Goal: Task Accomplishment & Management: Use online tool/utility

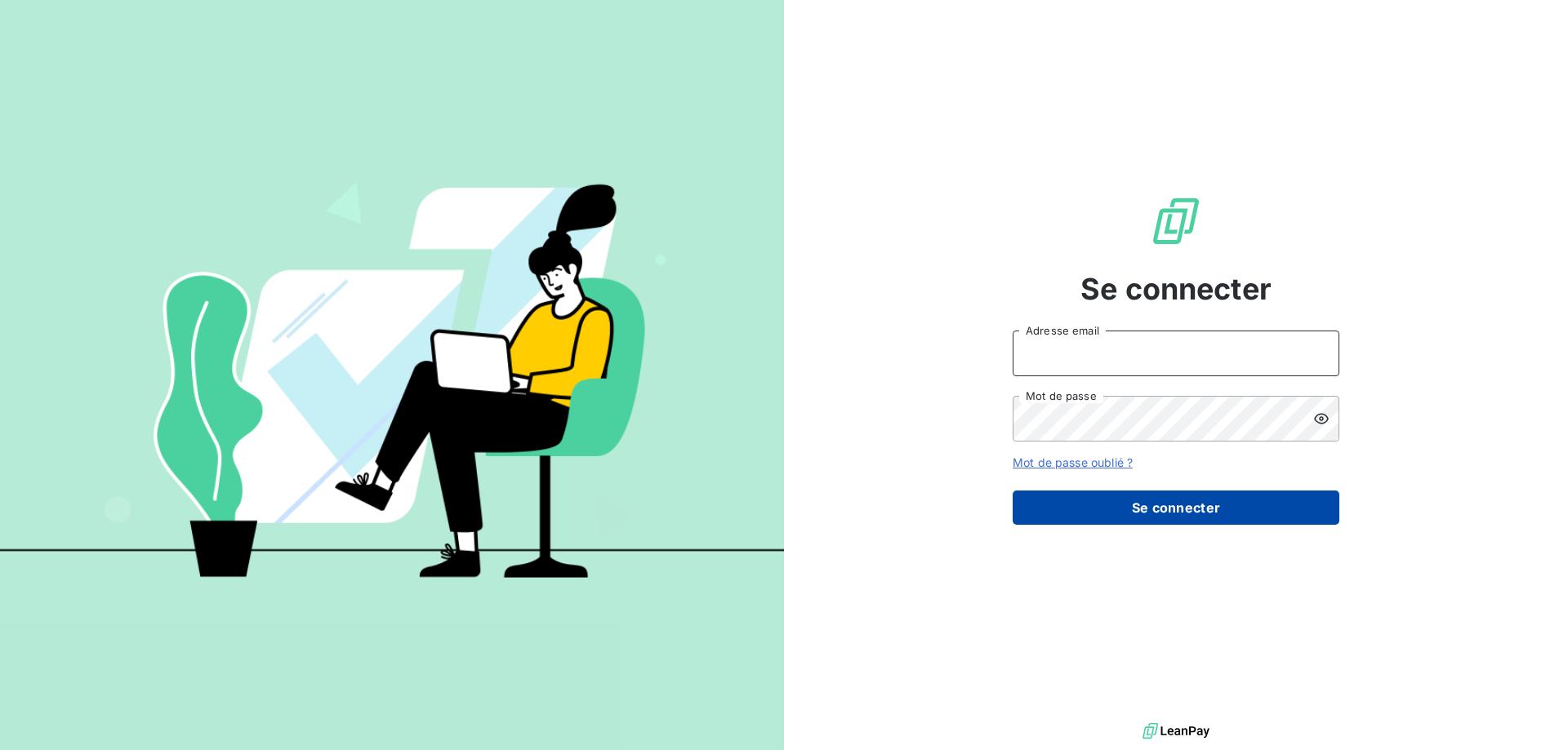
type input "[EMAIL_ADDRESS][DOMAIN_NAME]"
click at [1155, 504] on button "Se connecter" at bounding box center [1176, 508] width 326 height 35
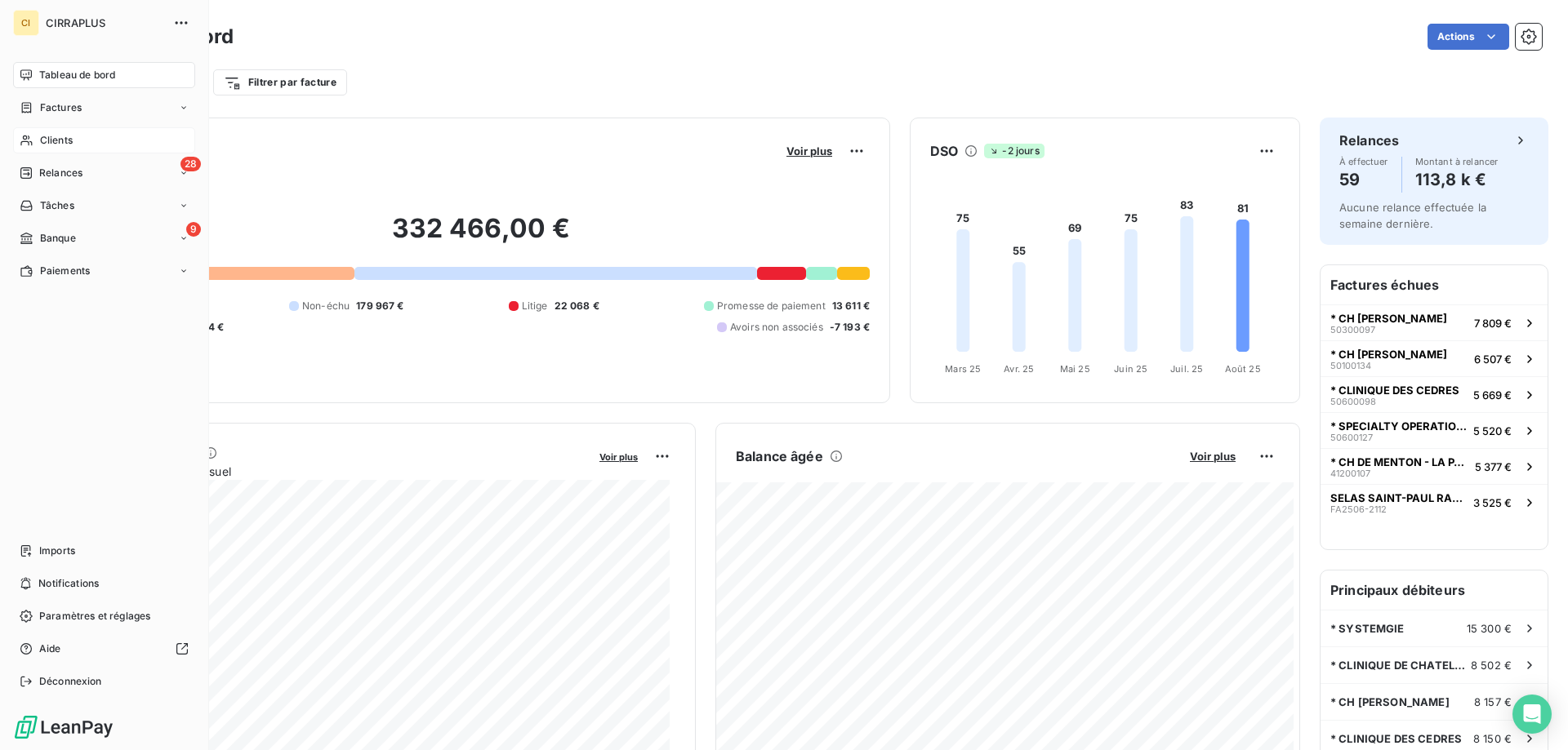
click at [54, 144] on span "Clients" at bounding box center [56, 140] width 33 height 14
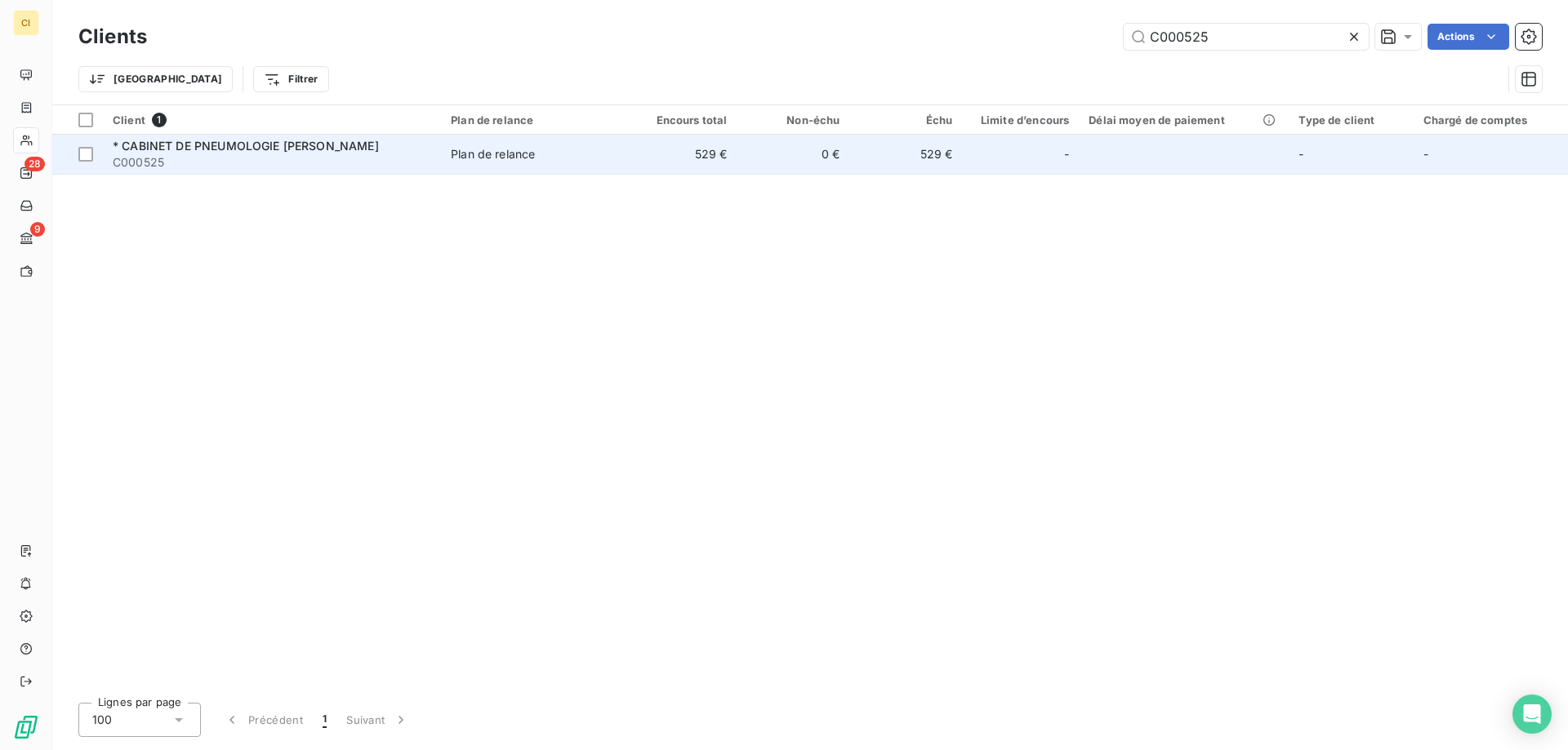
type input "C000525"
click at [274, 154] on span "C000525" at bounding box center [272, 162] width 319 height 16
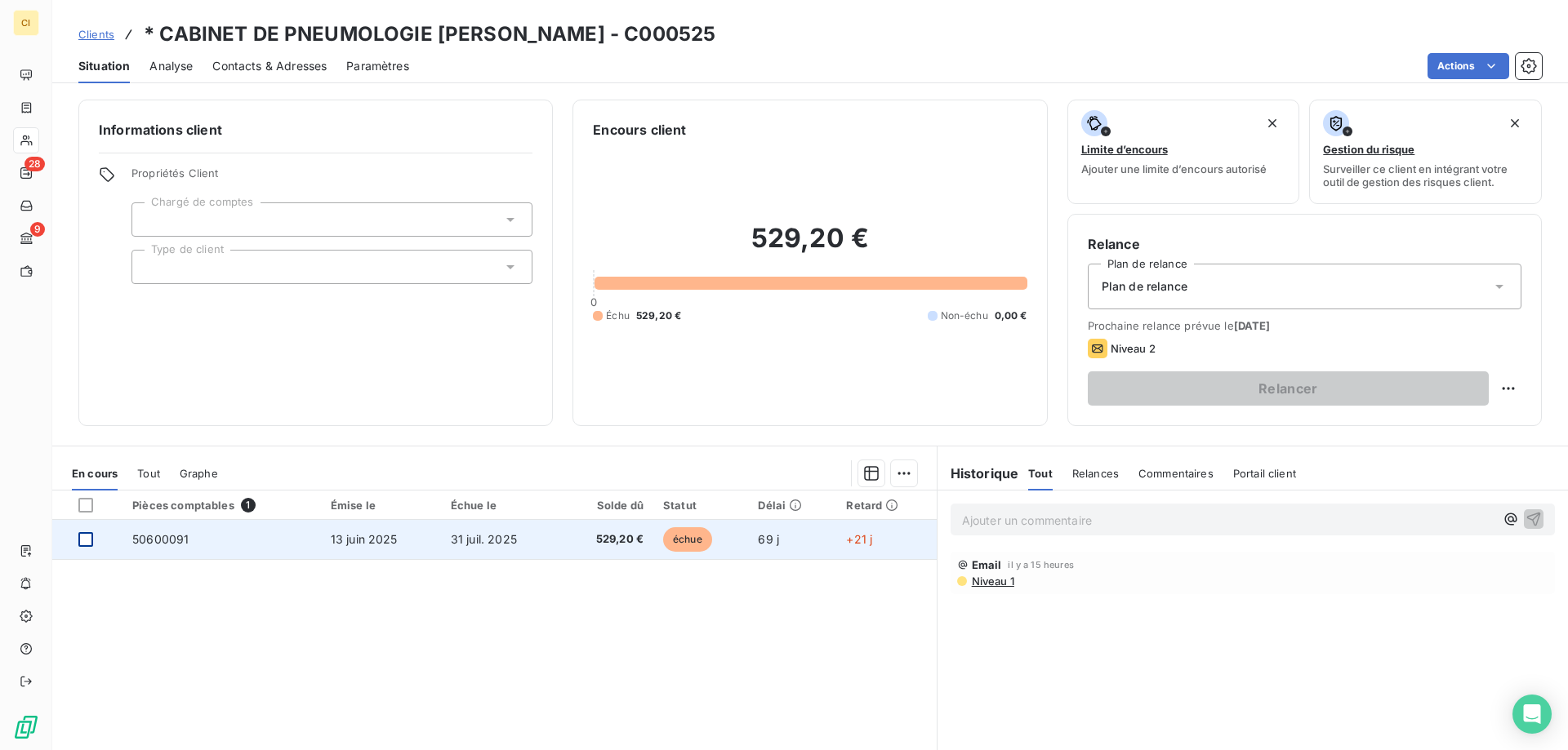
click at [91, 544] on div at bounding box center [85, 540] width 14 height 14
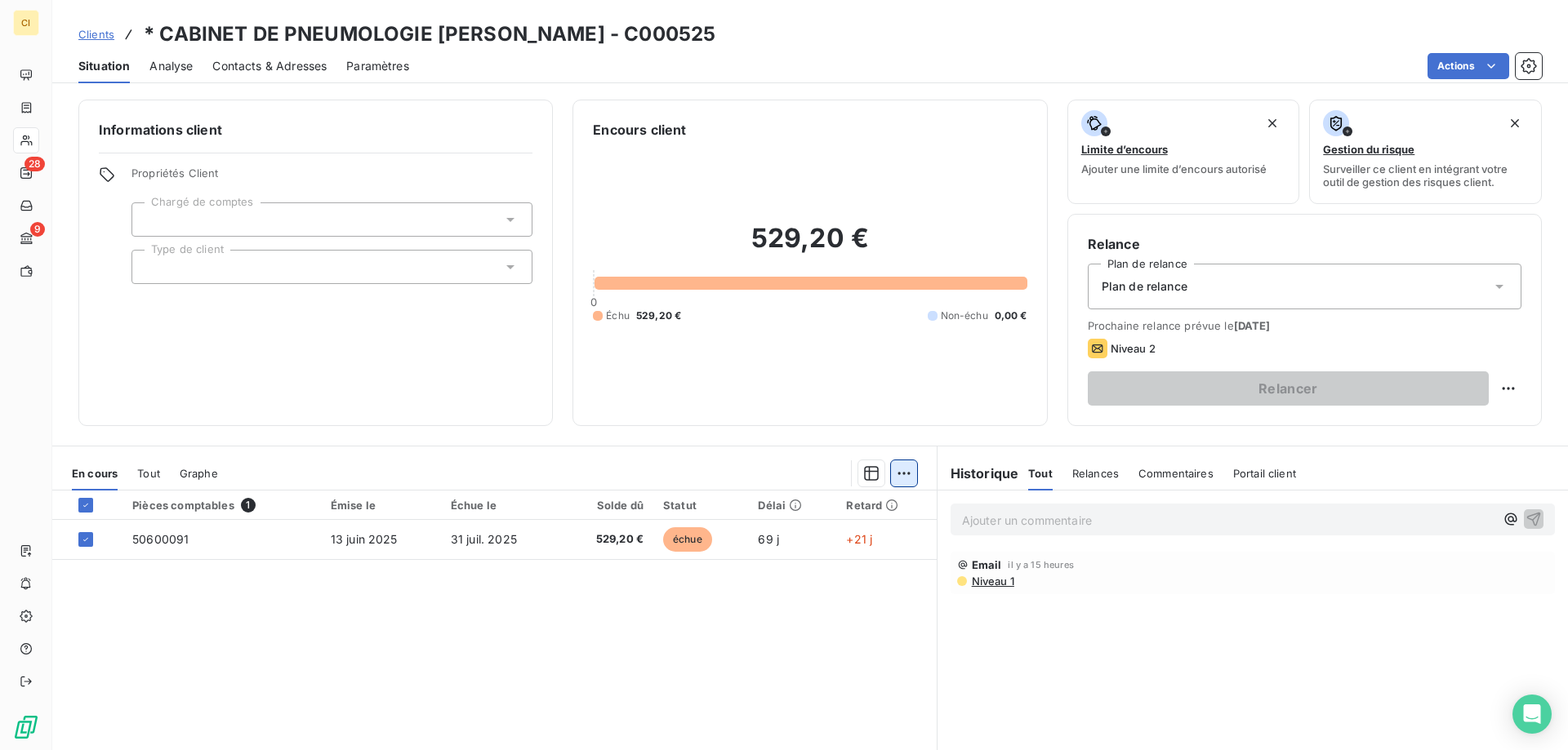
click at [892, 472] on html "CI 28 9 Clients * CABINET DE PNEUMOLOGIE [PERSON_NAME] - C000525 Situation Anal…" at bounding box center [784, 375] width 1568 height 750
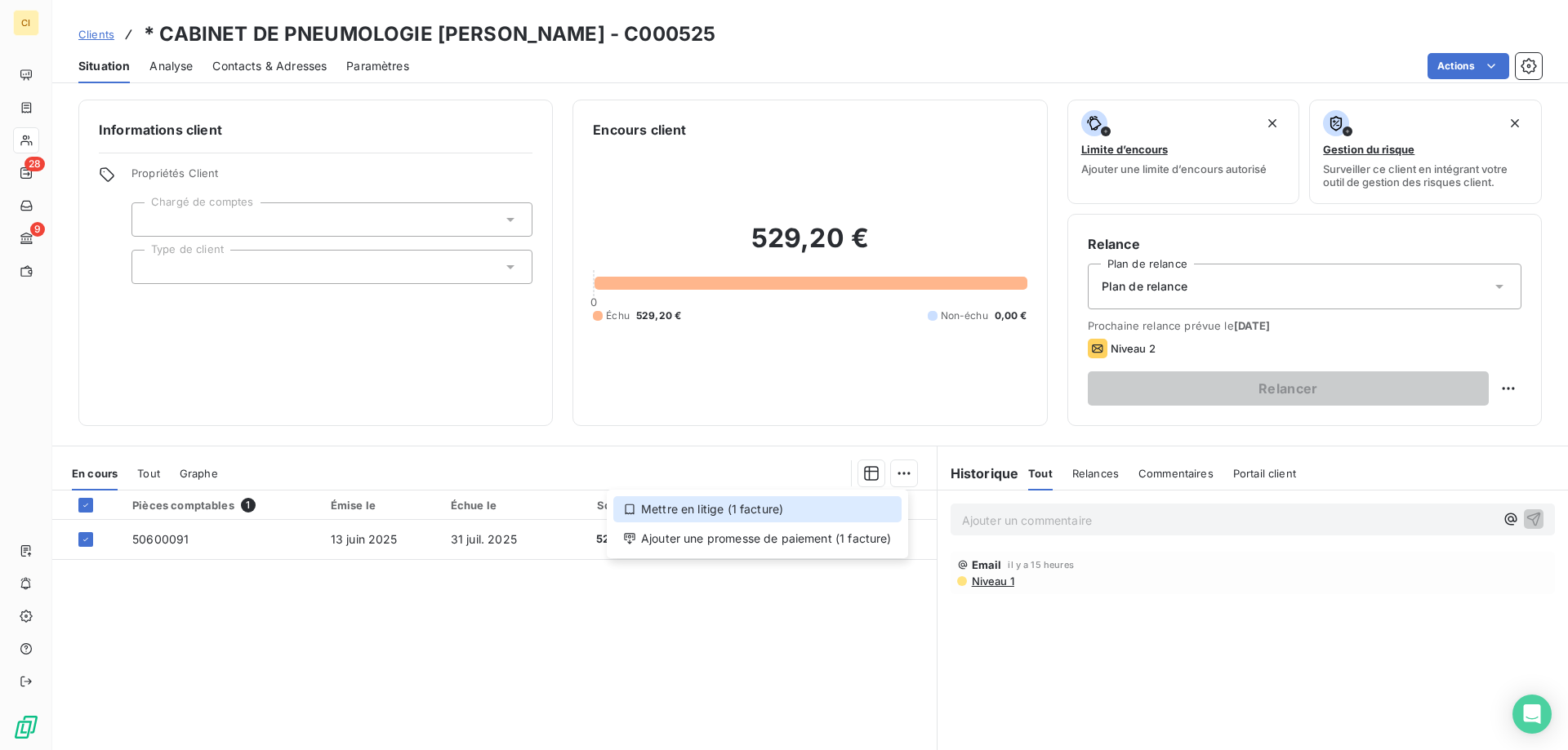
click at [667, 506] on div "Mettre en litige (1 facture)" at bounding box center [757, 509] width 289 height 26
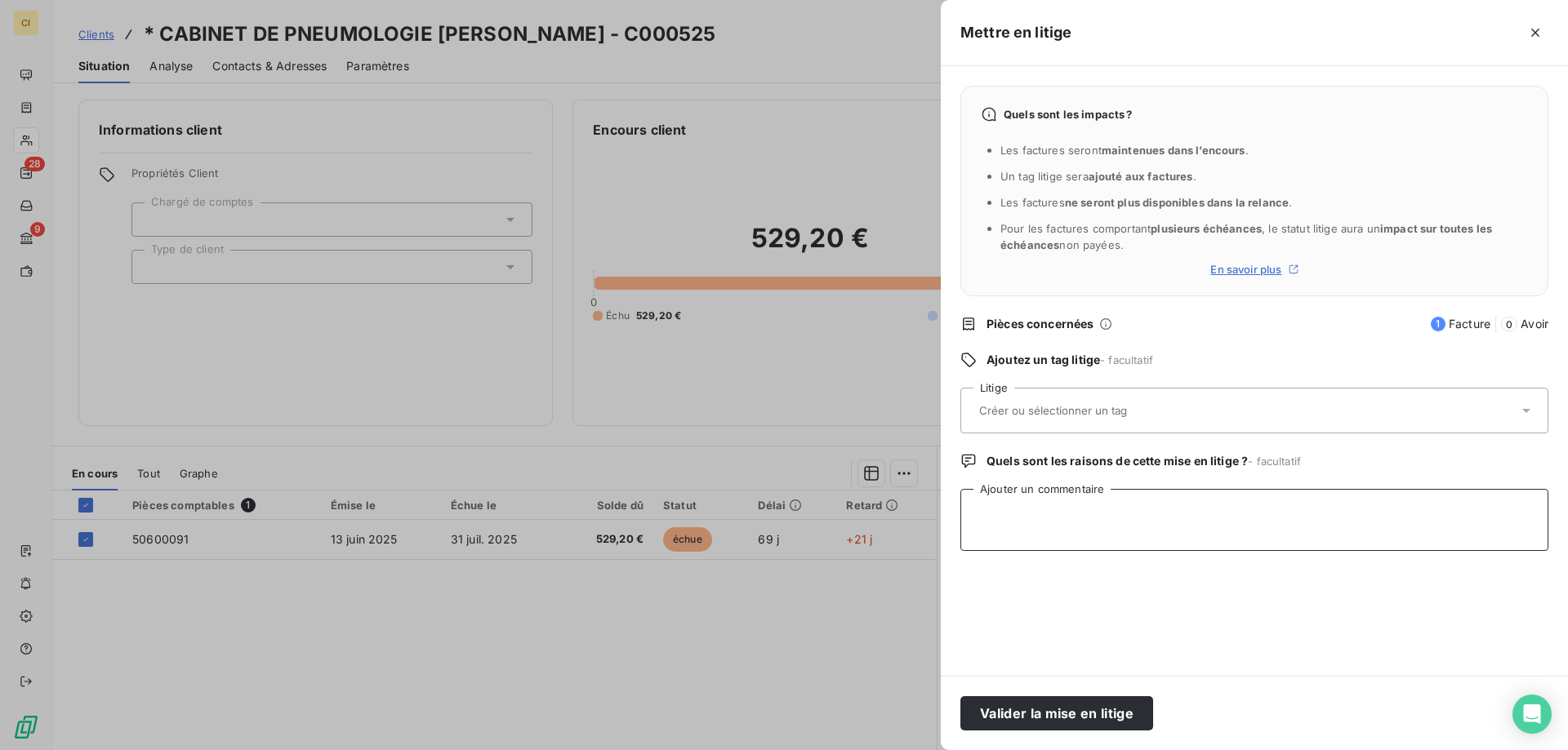
click at [996, 510] on textarea "Ajouter un commentaire" at bounding box center [1254, 520] width 588 height 62
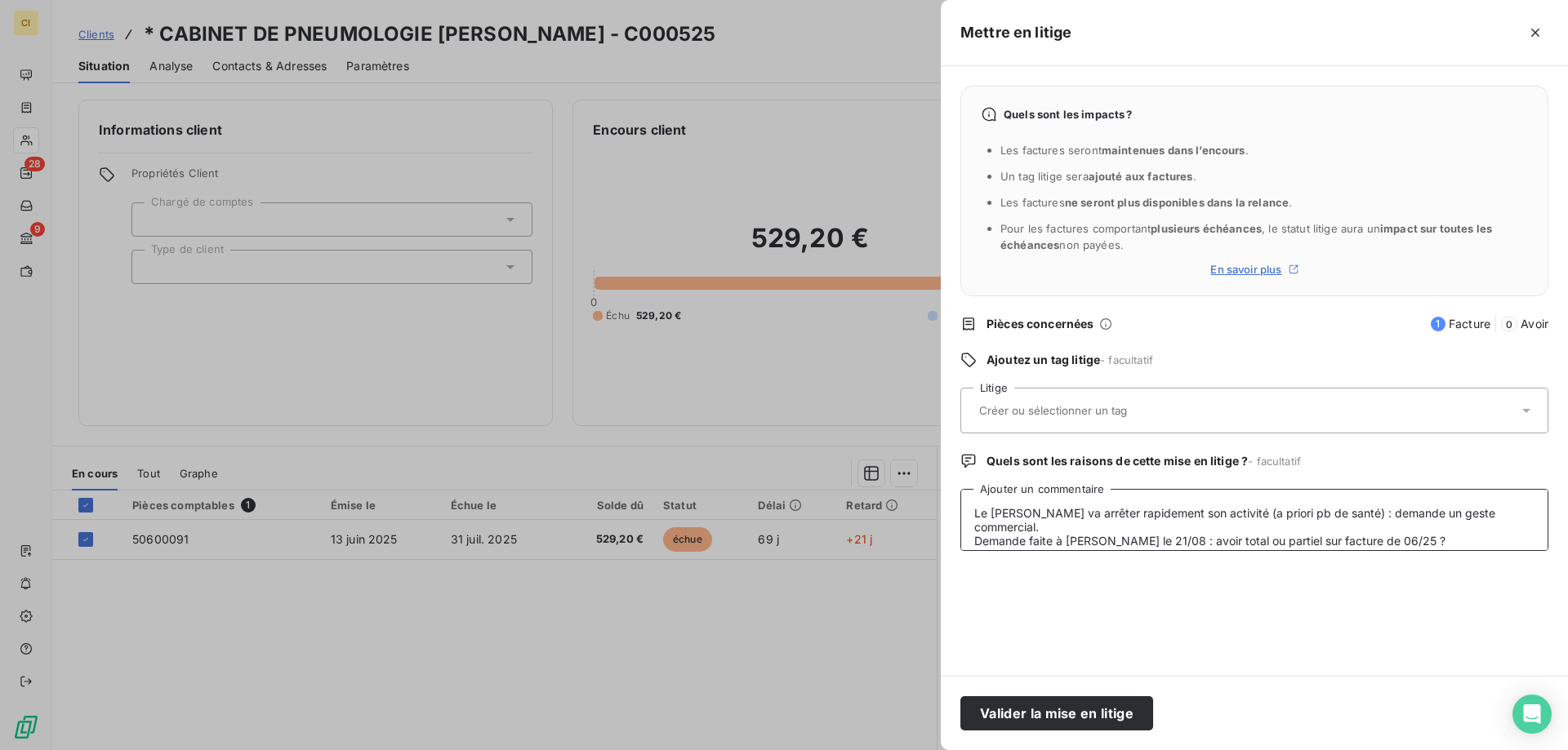
click at [1357, 513] on textarea "Le [PERSON_NAME] va arrêter rapidement son activité (a priori pb de santé) : de…" at bounding box center [1254, 520] width 588 height 62
click at [1390, 521] on textarea "Le [PERSON_NAME] va arrêter rapidement son activité (a priori pb de santé) : il…" at bounding box center [1254, 520] width 588 height 62
type textarea "Le [PERSON_NAME] va arrêter rapidement son activité (a priori pb de santé) : il…"
click at [1065, 709] on button "Valider la mise en litige" at bounding box center [1057, 714] width 193 height 35
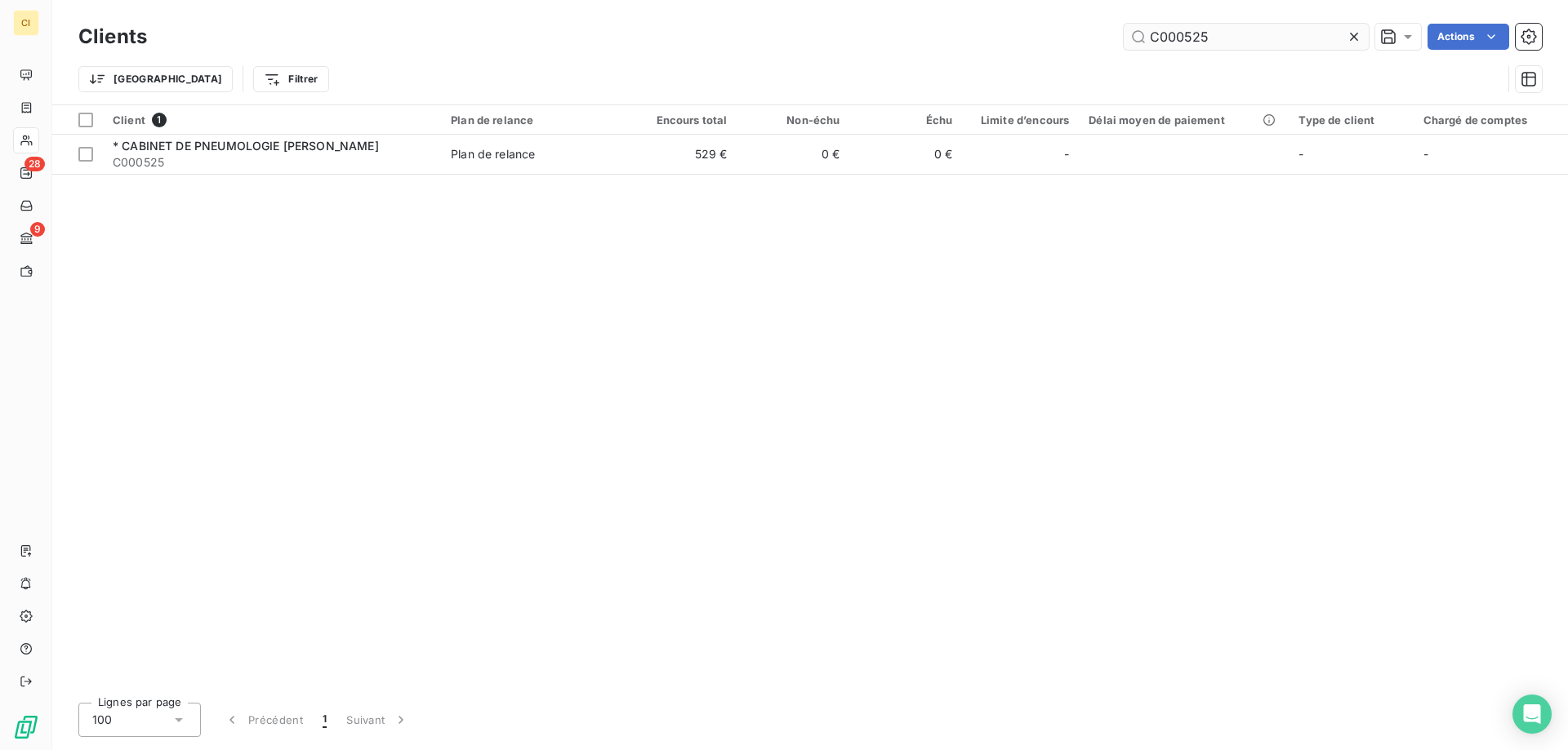
drag, startPoint x: 1179, startPoint y: 41, endPoint x: 1250, endPoint y: 35, distance: 71.3
click at [1250, 35] on input "C000525" at bounding box center [1246, 37] width 245 height 26
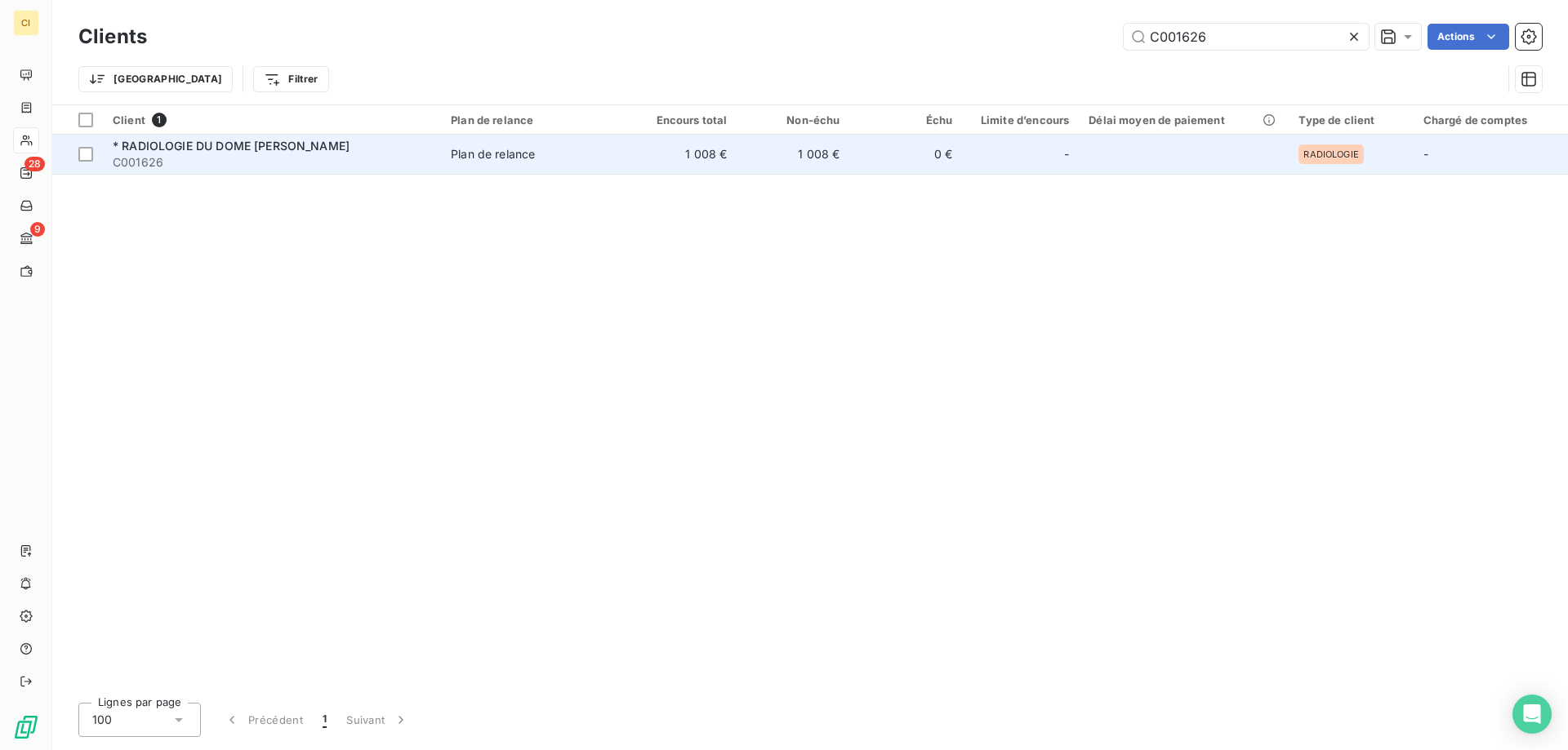
type input "C001626"
click at [244, 146] on span "* RADIOLOGIE DU DOME [PERSON_NAME]" at bounding box center [231, 146] width 237 height 14
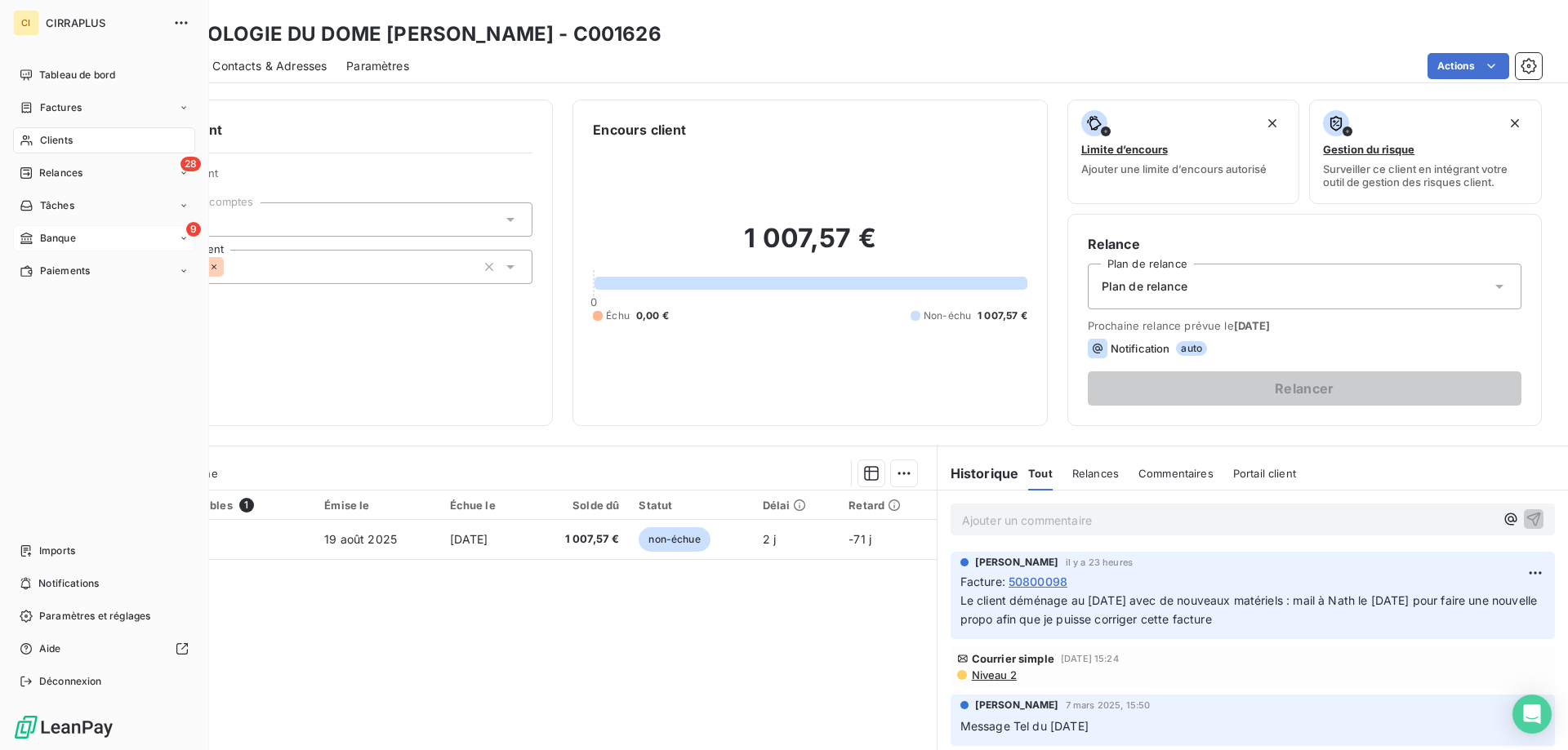
click at [56, 236] on span "Banque" at bounding box center [57, 237] width 36 height 14
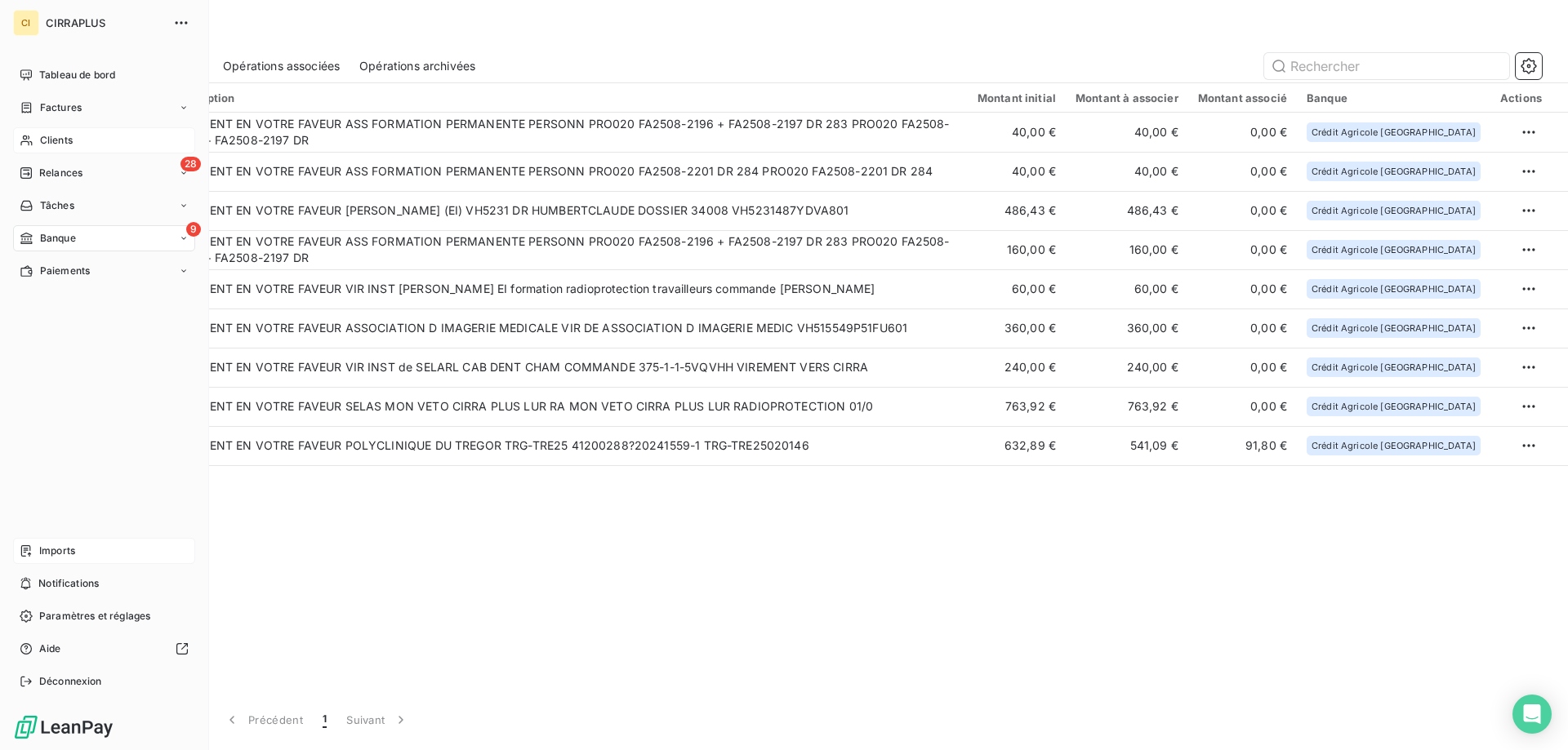
click at [59, 549] on span "Imports" at bounding box center [57, 550] width 36 height 14
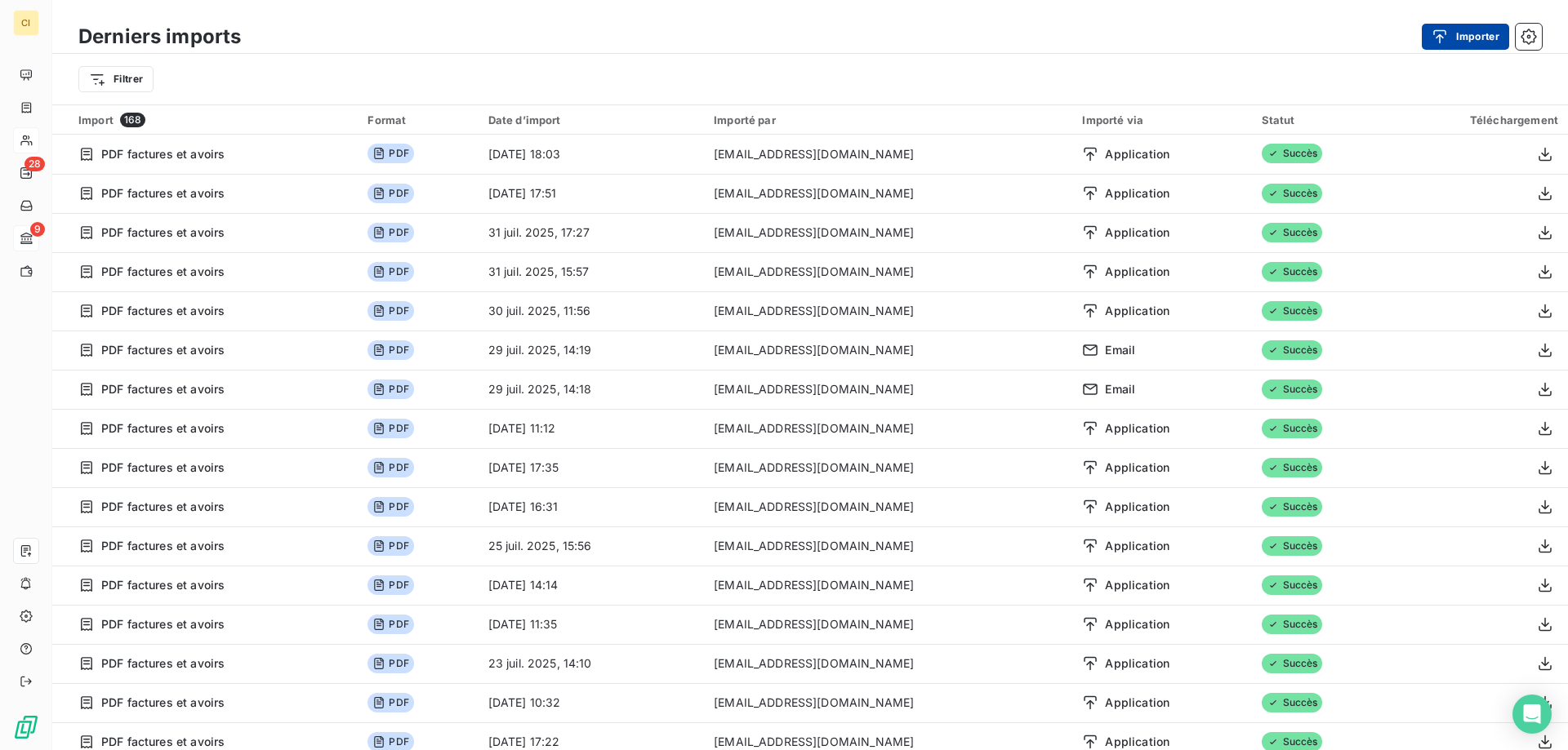
click at [1477, 30] on button "Importer" at bounding box center [1466, 37] width 88 height 26
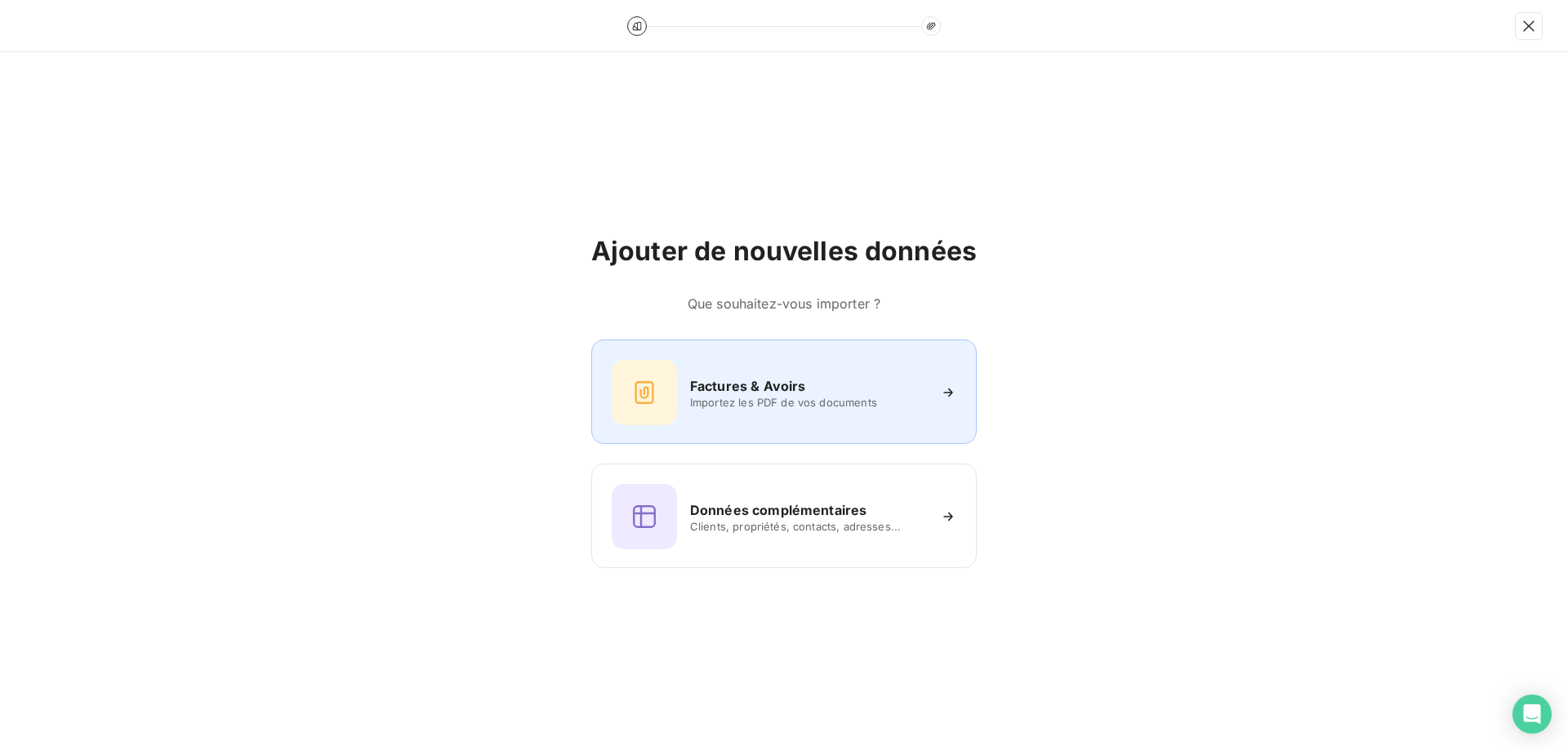
click at [811, 406] on span "Importez les PDF de vos documents" at bounding box center [808, 403] width 237 height 14
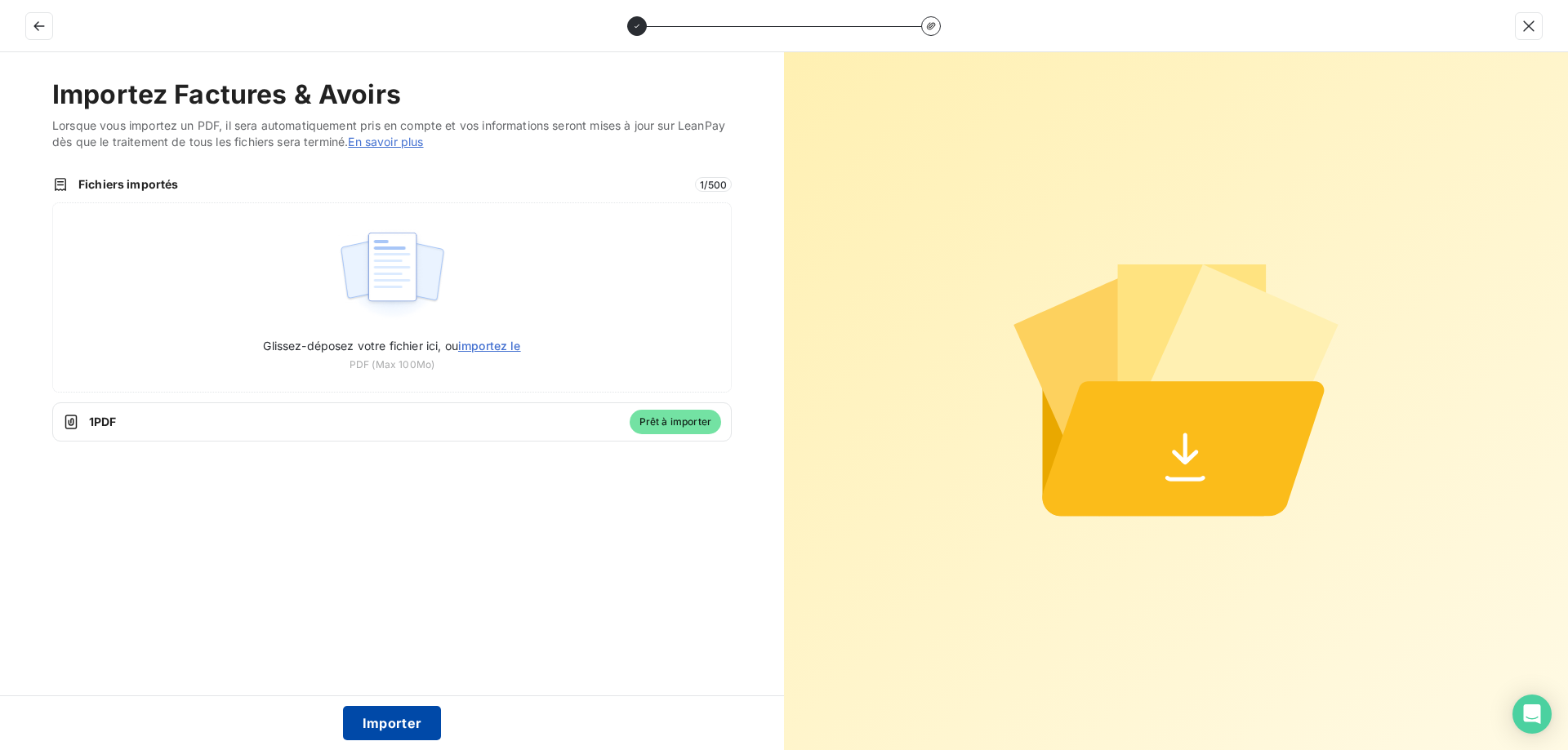
click at [380, 718] on button "Importer" at bounding box center [392, 724] width 98 height 35
